Goal: Task Accomplishment & Management: Manage account settings

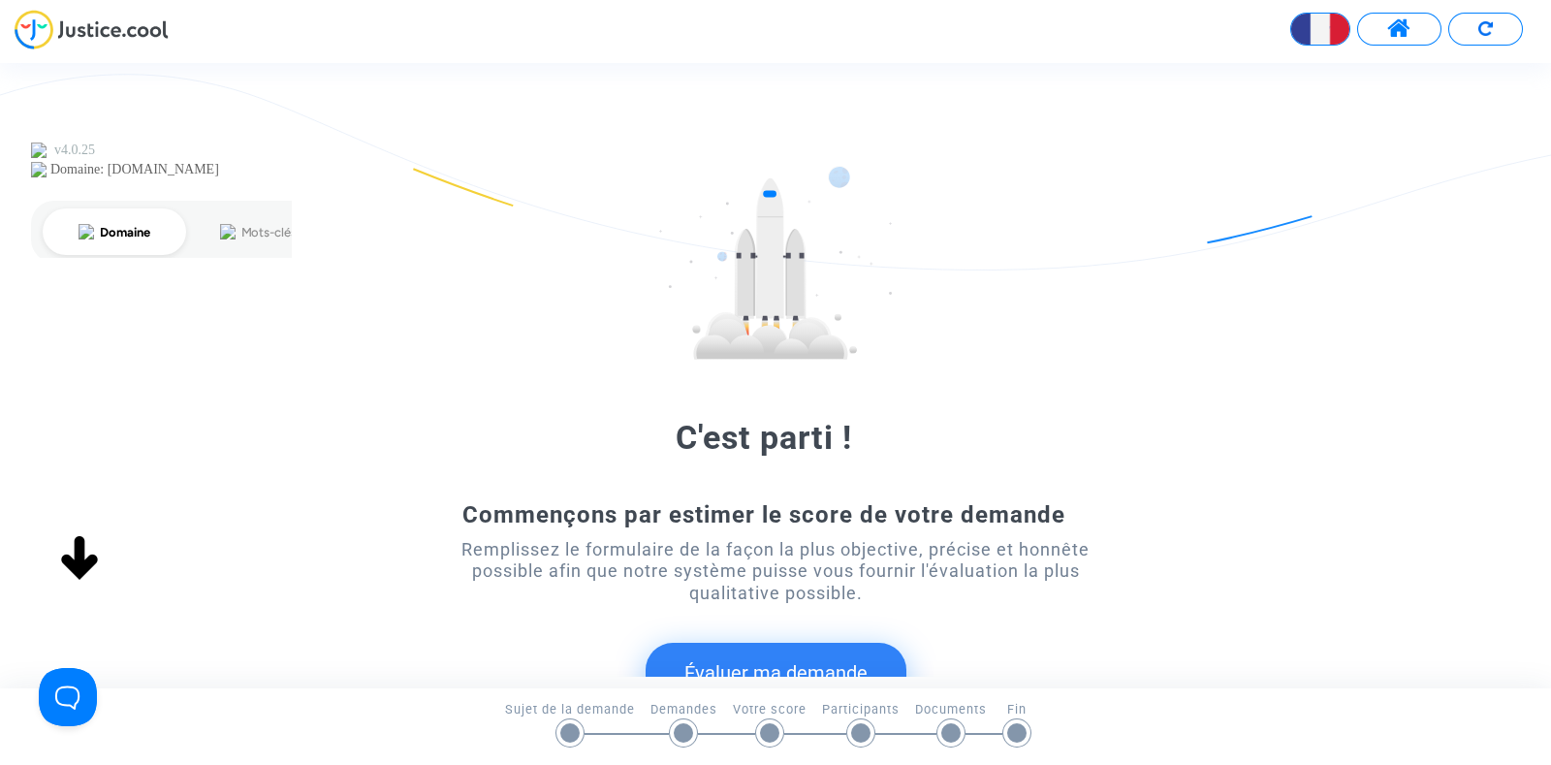
click at [1401, 16] on span at bounding box center [1399, 28] width 24 height 25
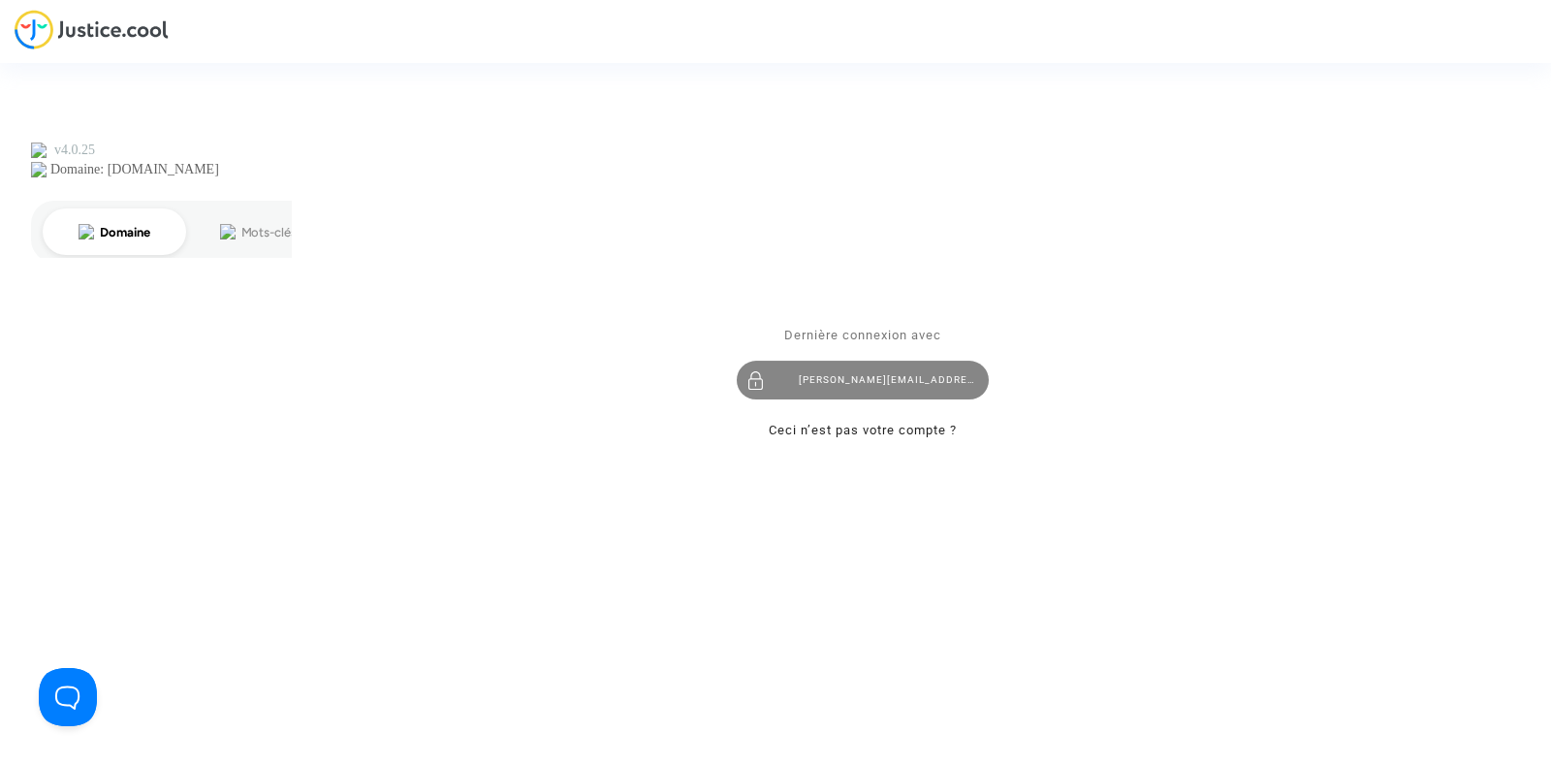
click at [811, 387] on div "[PERSON_NAME][EMAIL_ADDRESS][DOMAIN_NAME]" at bounding box center [863, 380] width 252 height 39
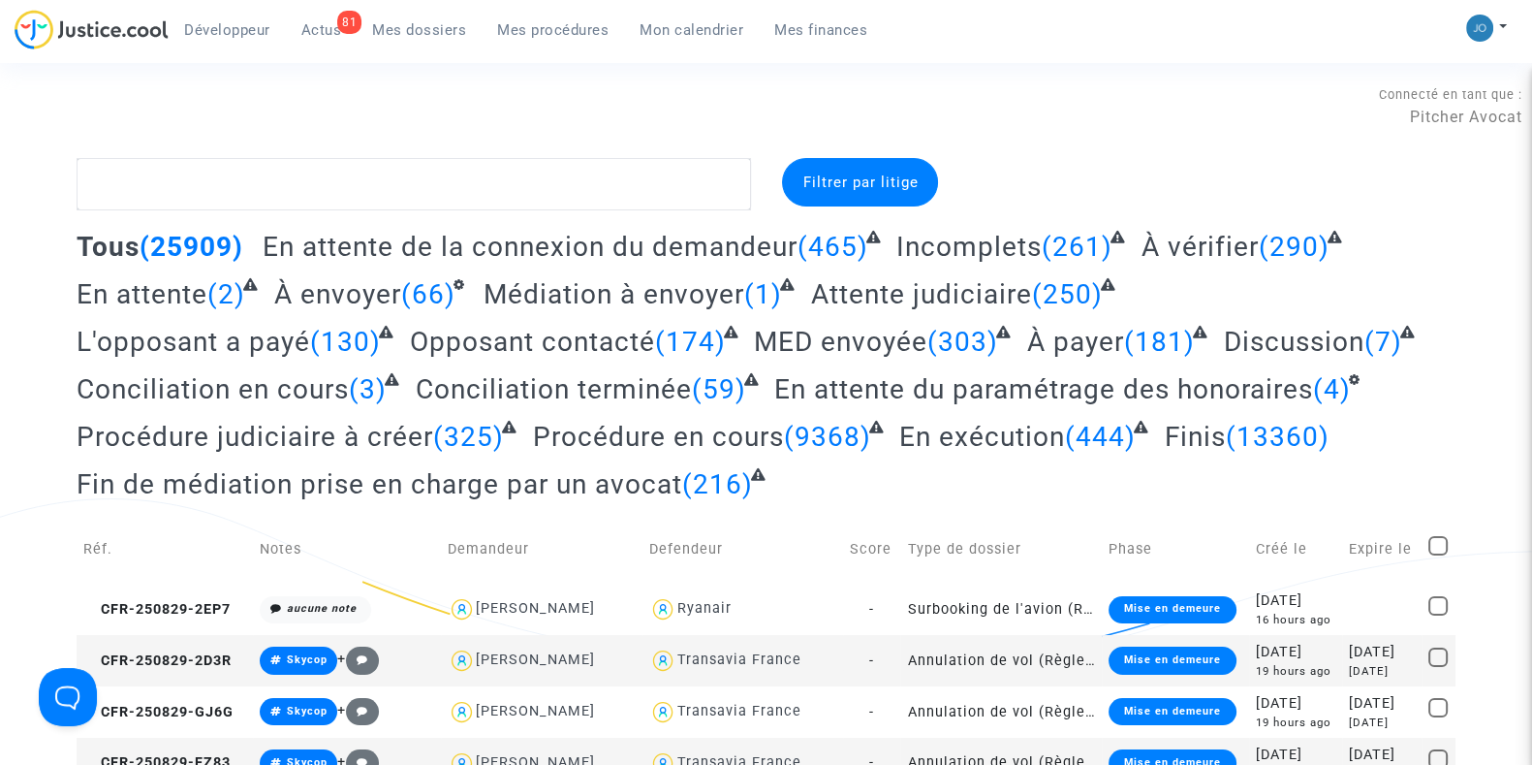
click at [497, 31] on span "Mes procédures" at bounding box center [552, 29] width 111 height 17
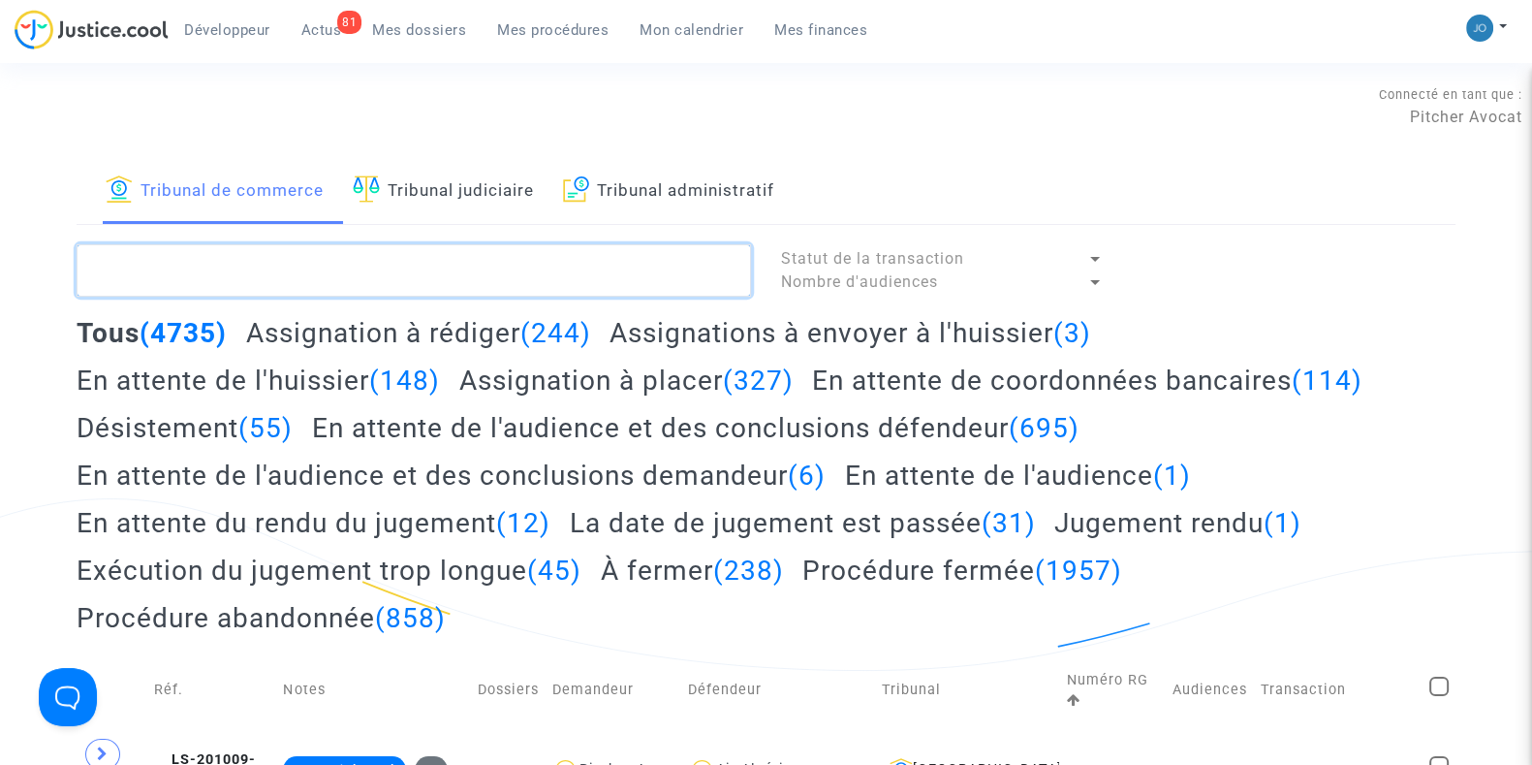
click at [444, 269] on textarea at bounding box center [414, 270] width 675 height 52
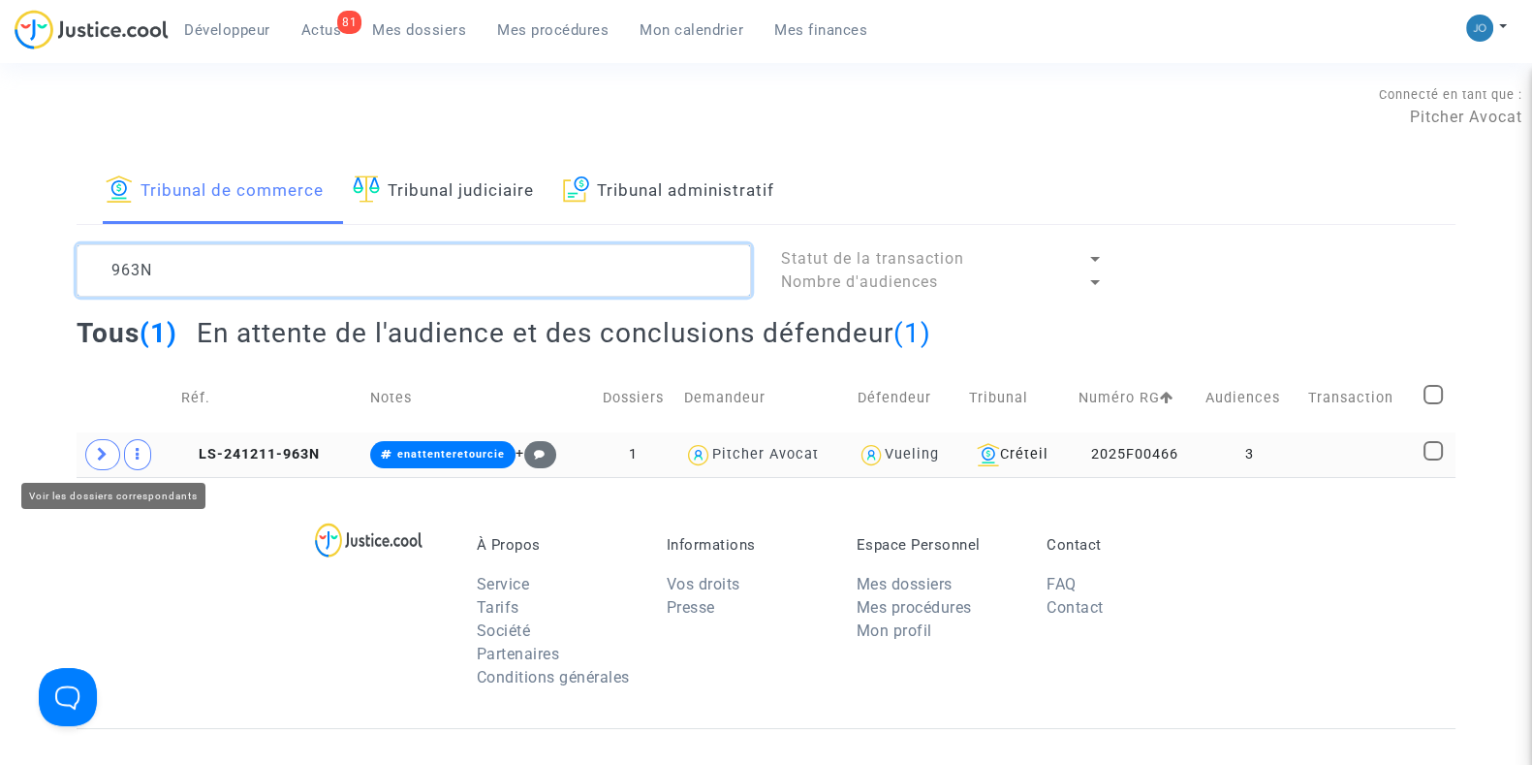
type textarea "963N"
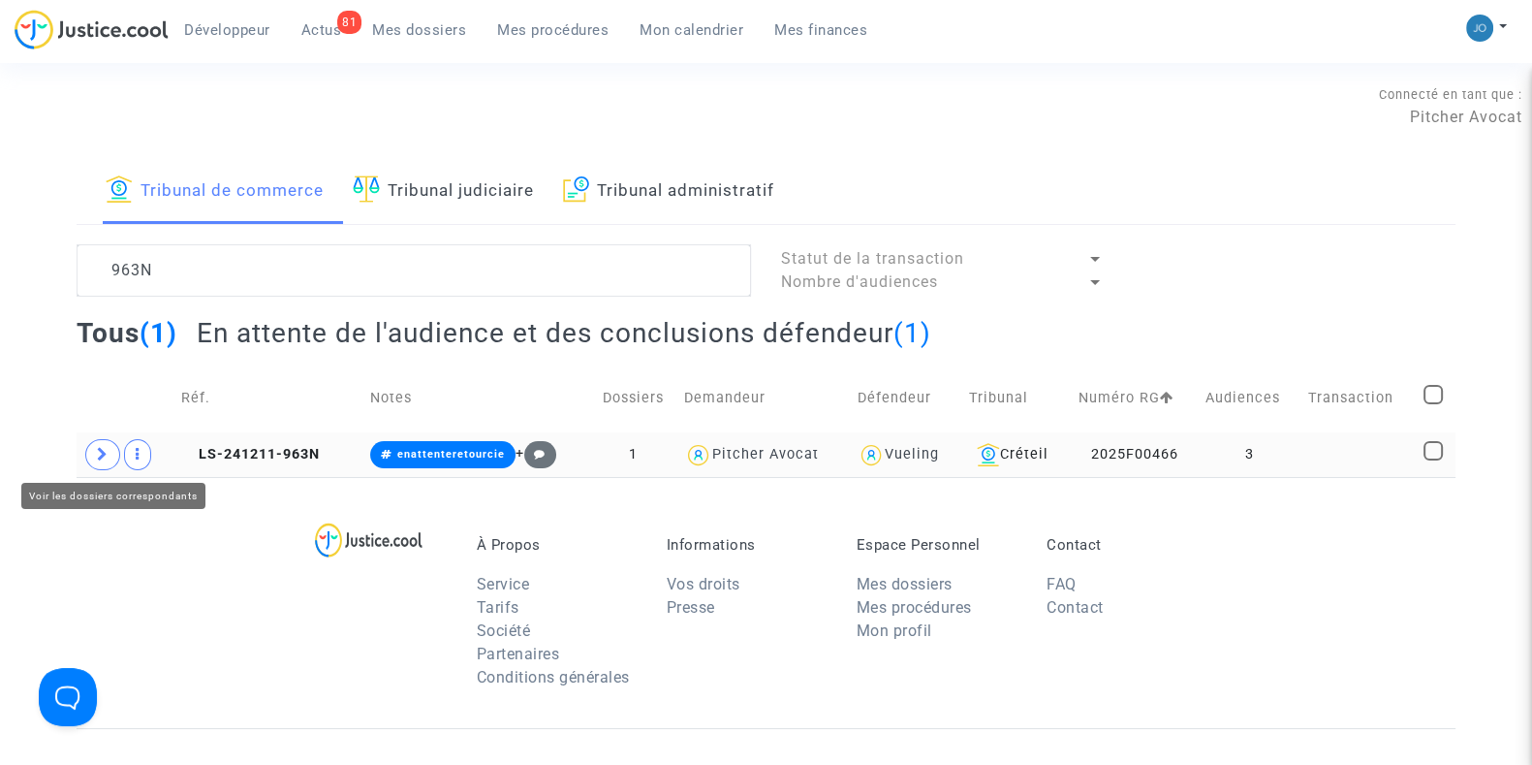
click at [98, 460] on span at bounding box center [102, 454] width 35 height 31
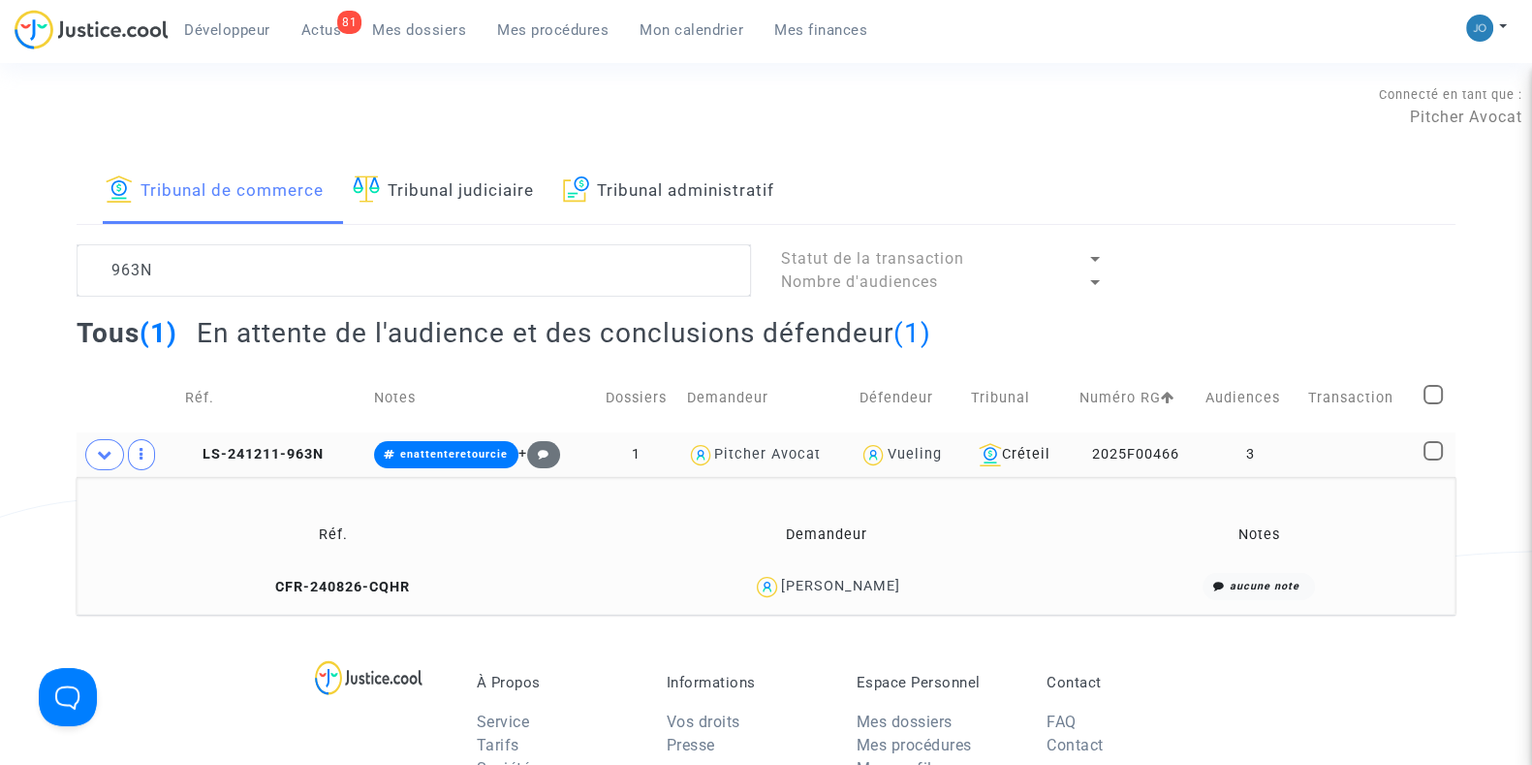
click at [889, 579] on div "[PERSON_NAME]" at bounding box center [840, 586] width 119 height 16
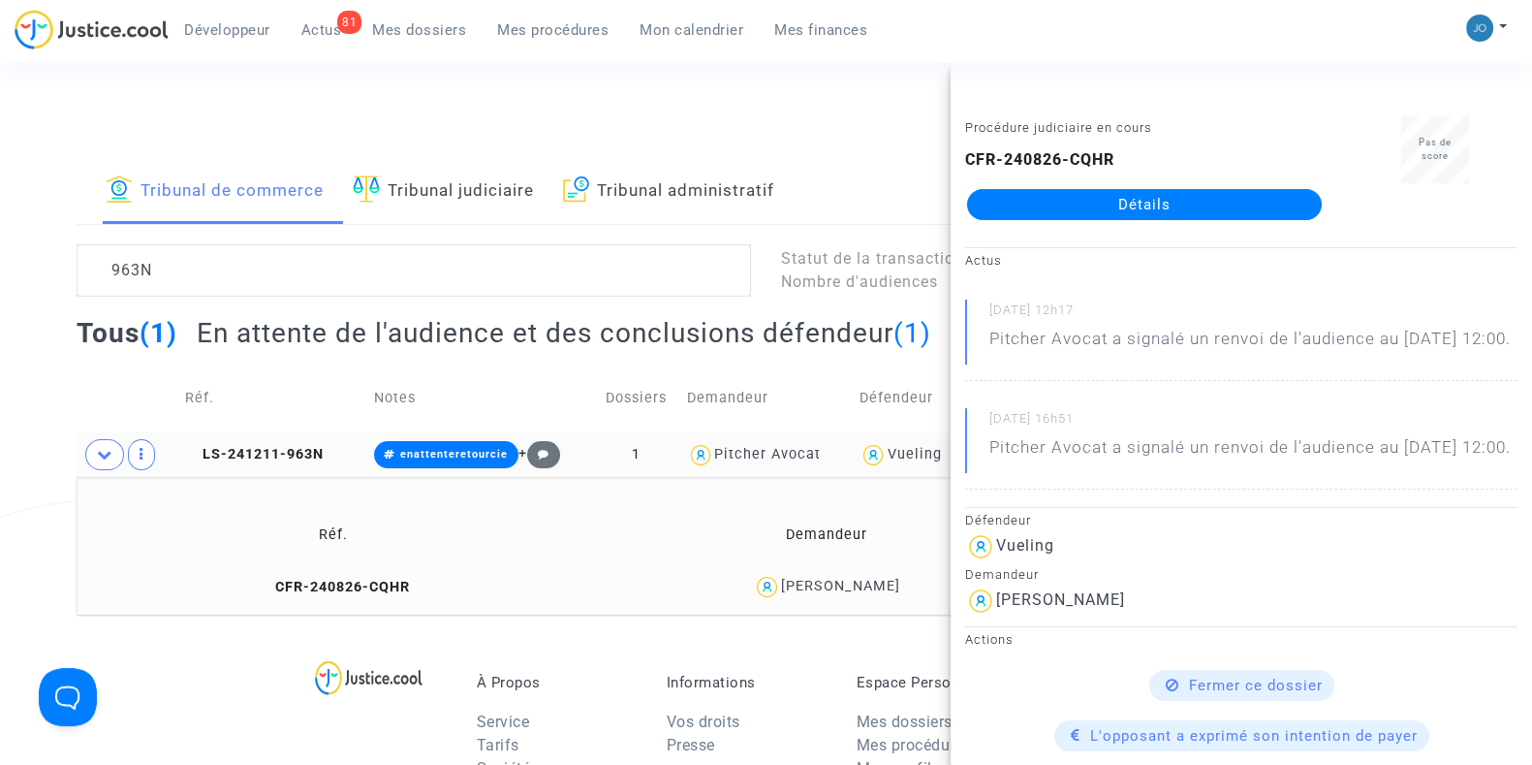
click at [1156, 200] on link "Détails" at bounding box center [1144, 204] width 355 height 31
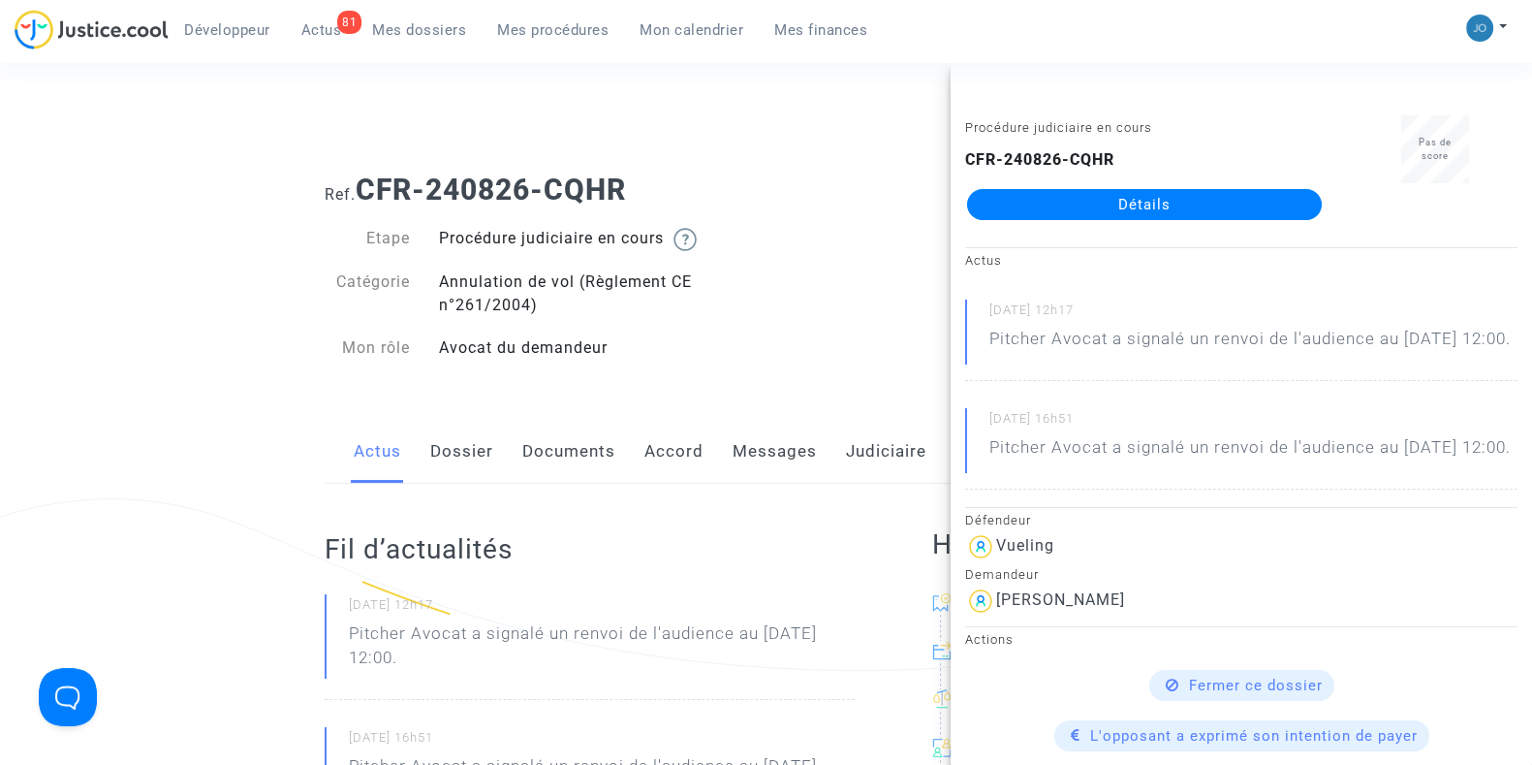
click at [586, 459] on link "Documents" at bounding box center [568, 452] width 93 height 64
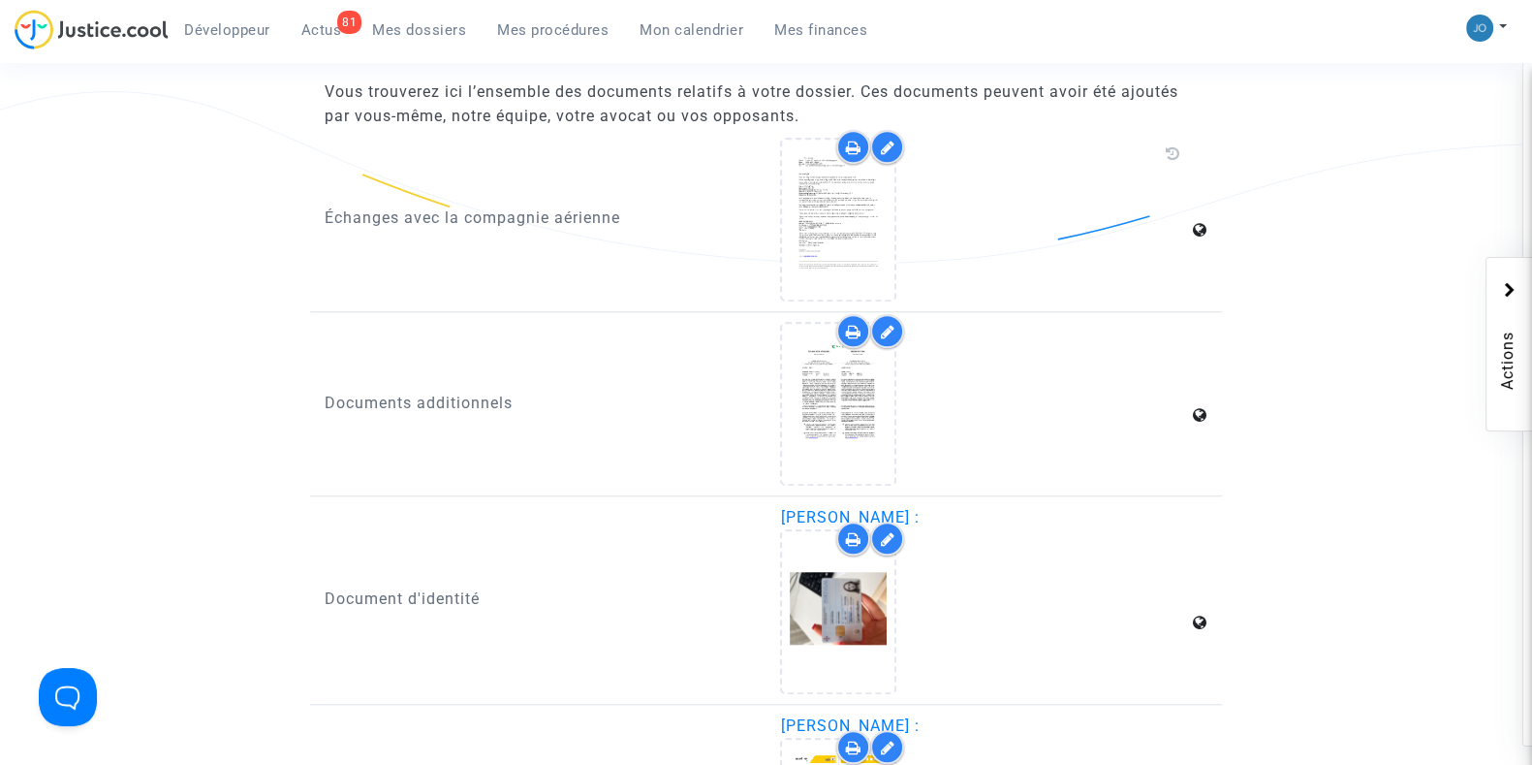
scroll to position [2115, 0]
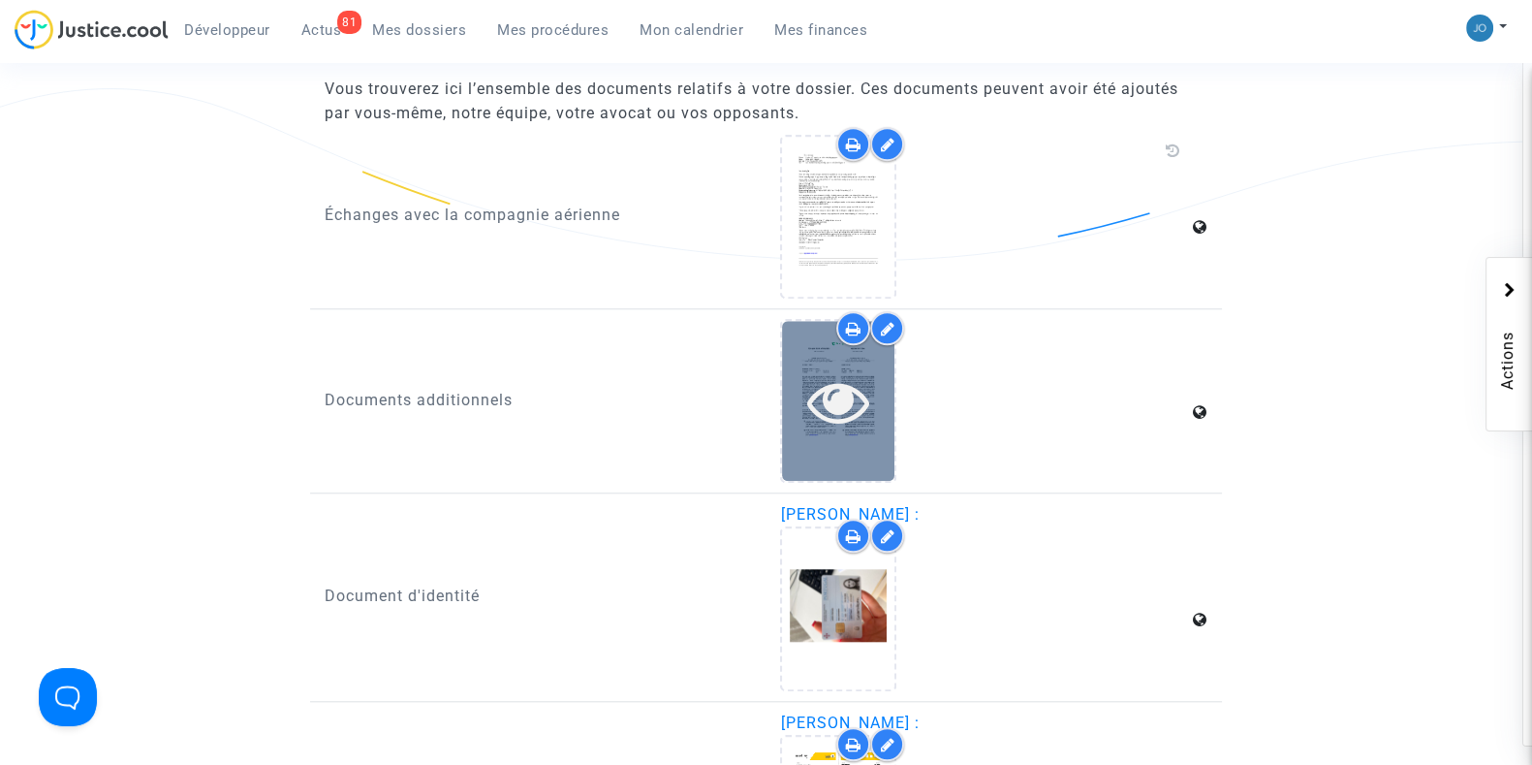
click at [838, 399] on icon at bounding box center [838, 401] width 63 height 62
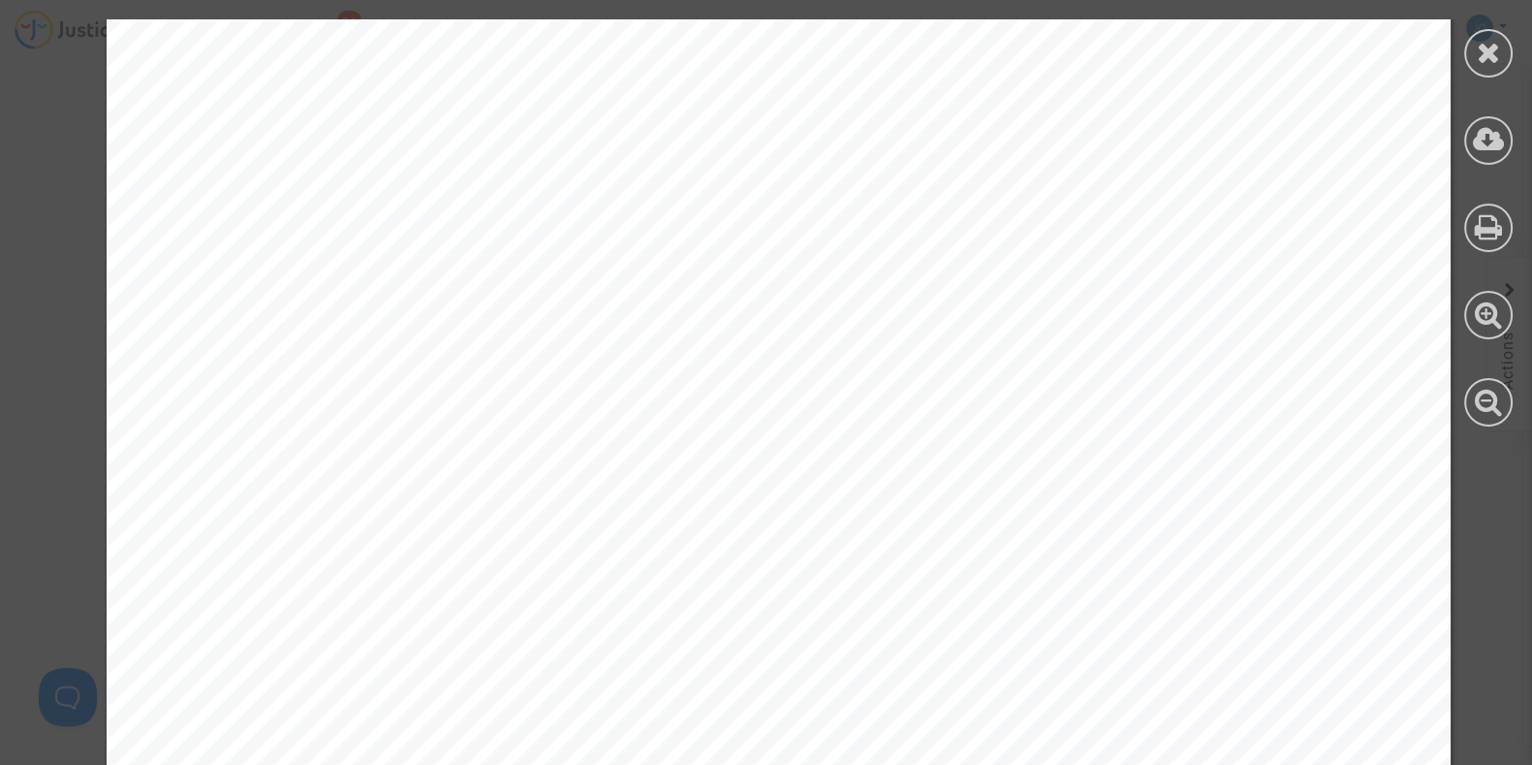
scroll to position [0, 0]
click at [1504, 130] on div at bounding box center [1489, 140] width 48 height 48
click at [1497, 46] on icon at bounding box center [1489, 52] width 24 height 29
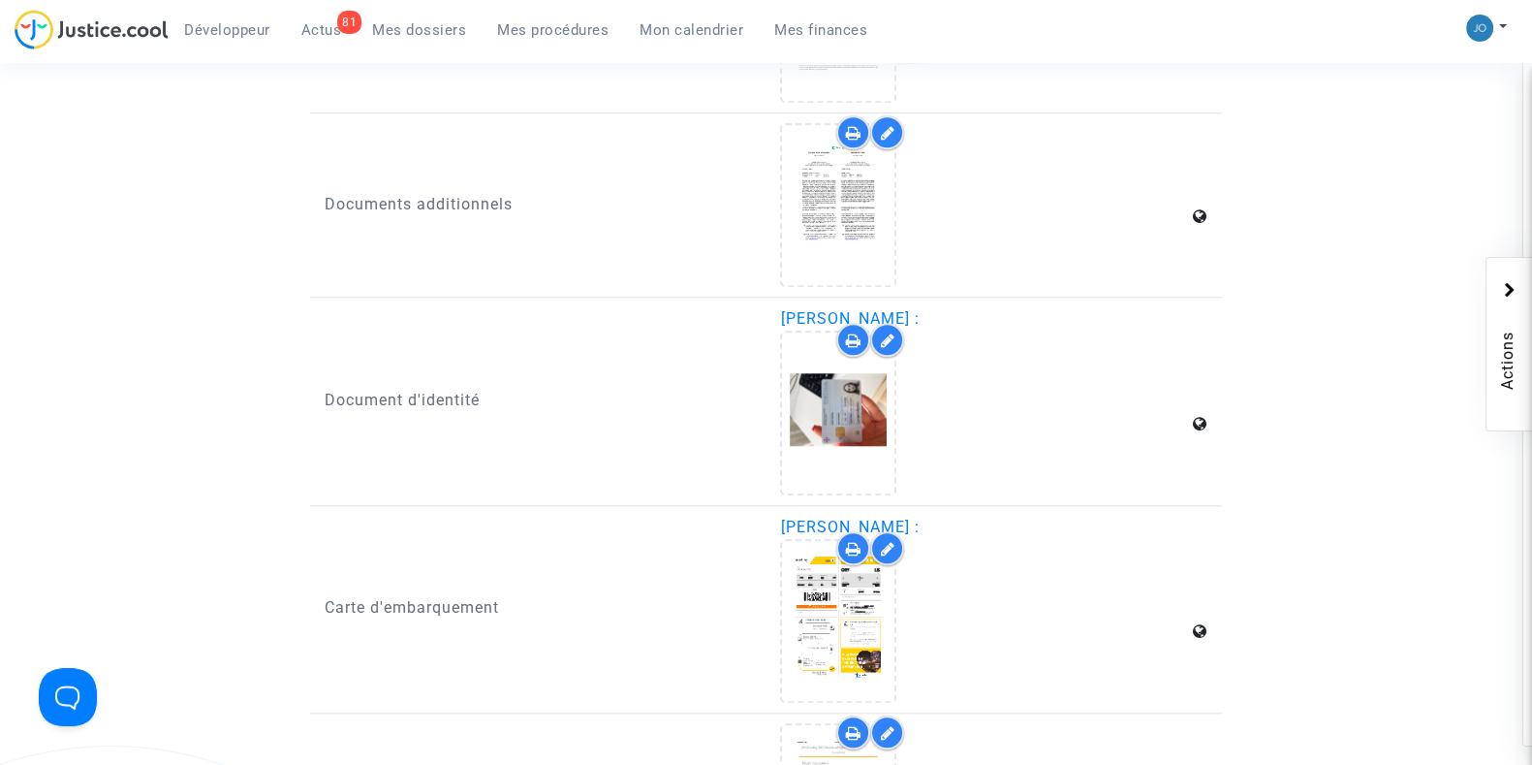
scroll to position [2312, 0]
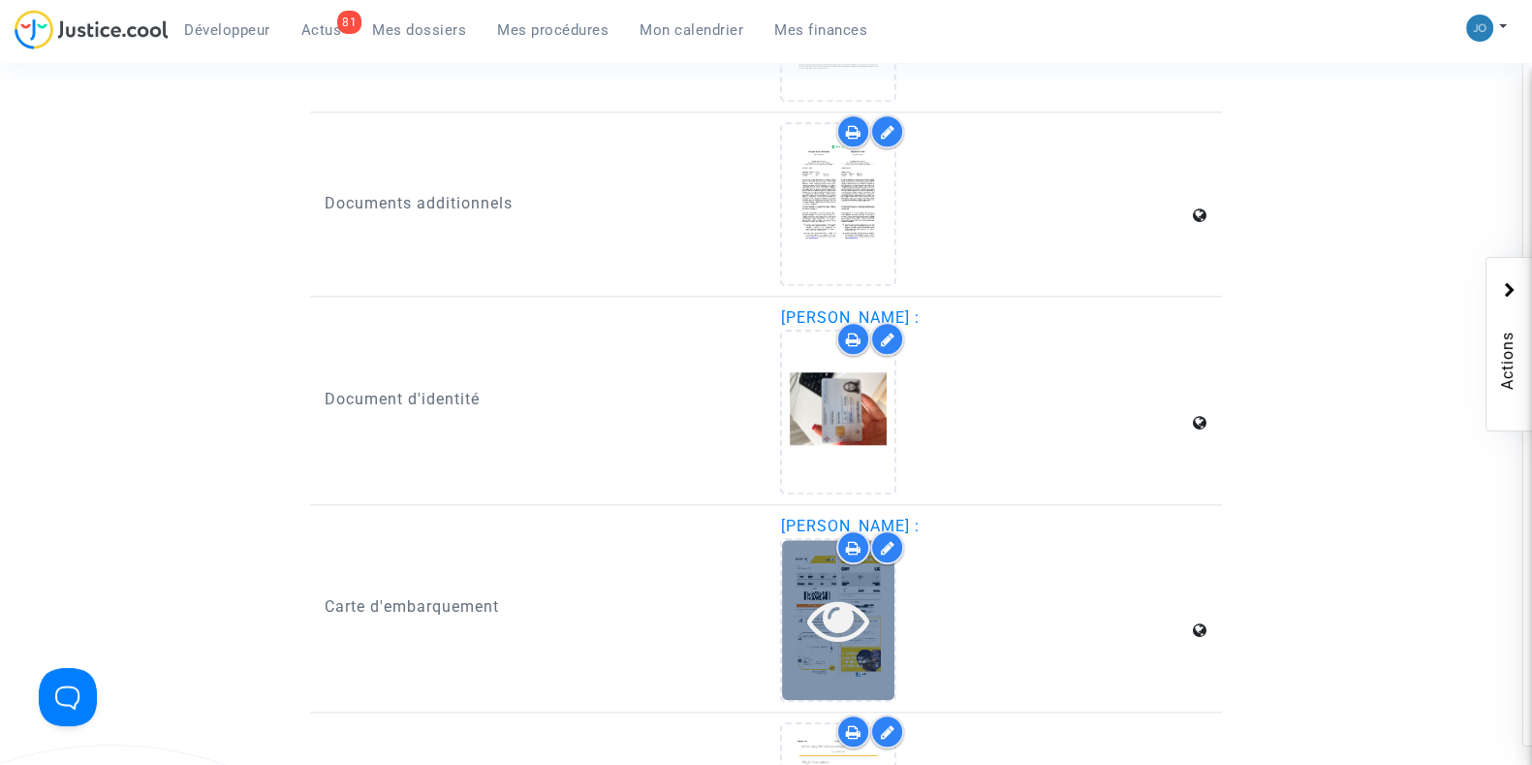
click at [844, 627] on icon at bounding box center [838, 619] width 63 height 62
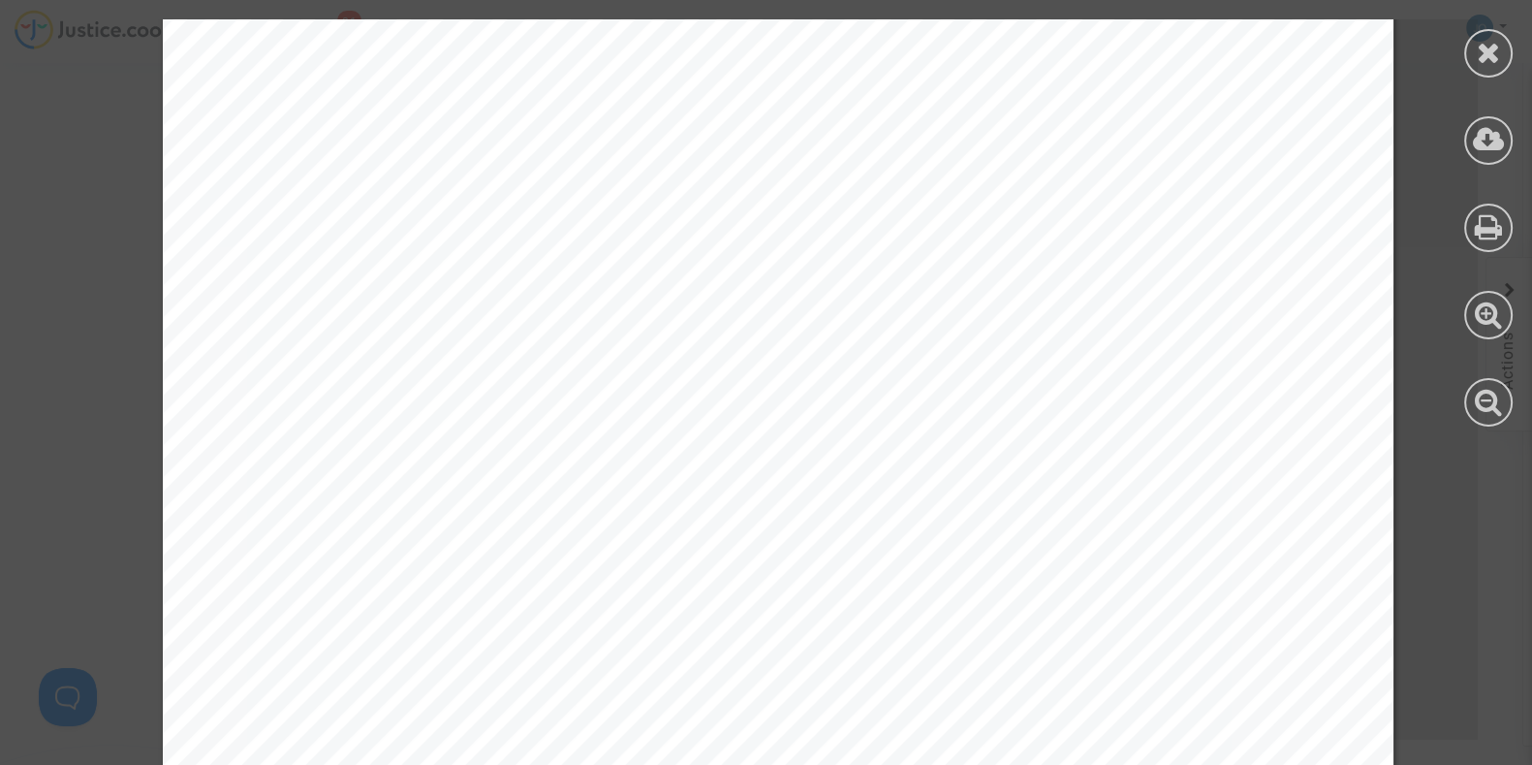
scroll to position [448, 0]
click at [1490, 137] on icon at bounding box center [1489, 139] width 32 height 29
